Goal: Task Accomplishment & Management: Use online tool/utility

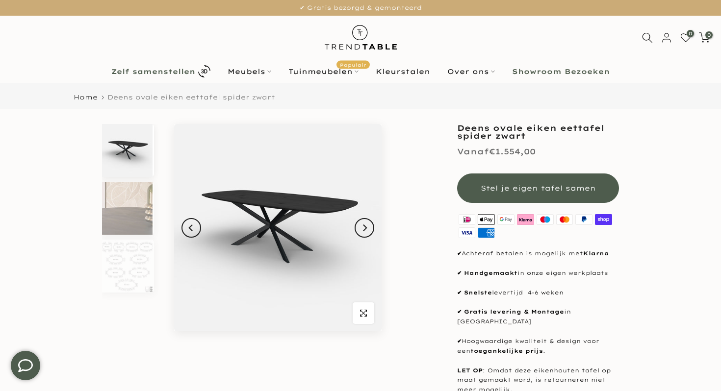
click at [184, 70] on b "Zelf samenstellen" at bounding box center [153, 71] width 84 height 7
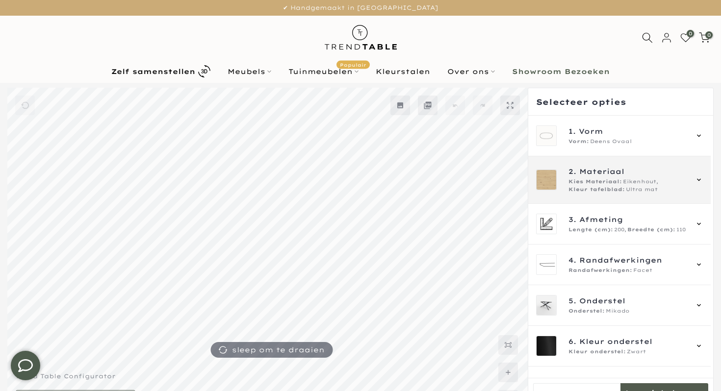
click at [579, 182] on span "Kies Materiaal:" at bounding box center [595, 182] width 53 height 8
